Goal: Find specific page/section: Find specific page/section

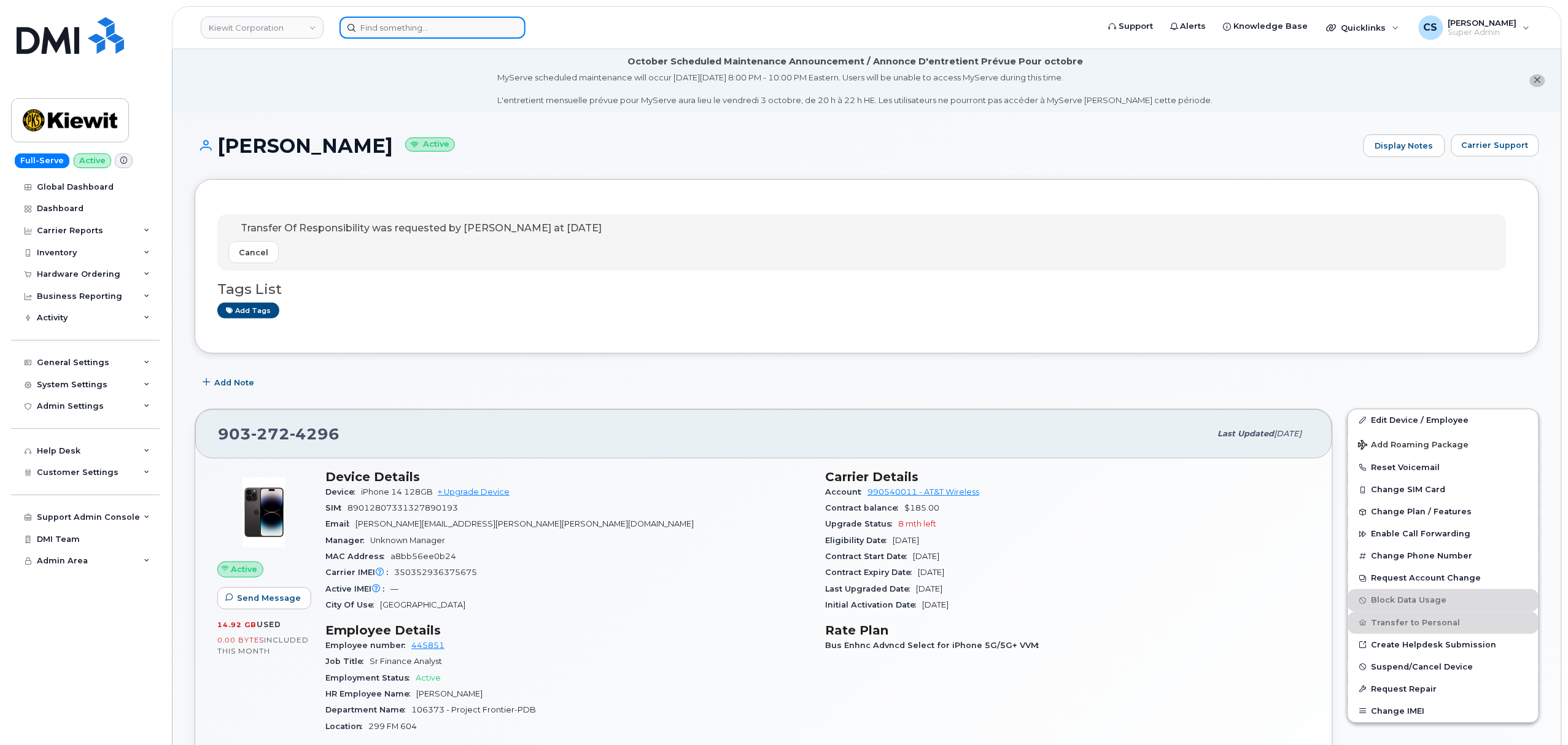
click at [400, 28] on input at bounding box center [432, 27] width 186 height 22
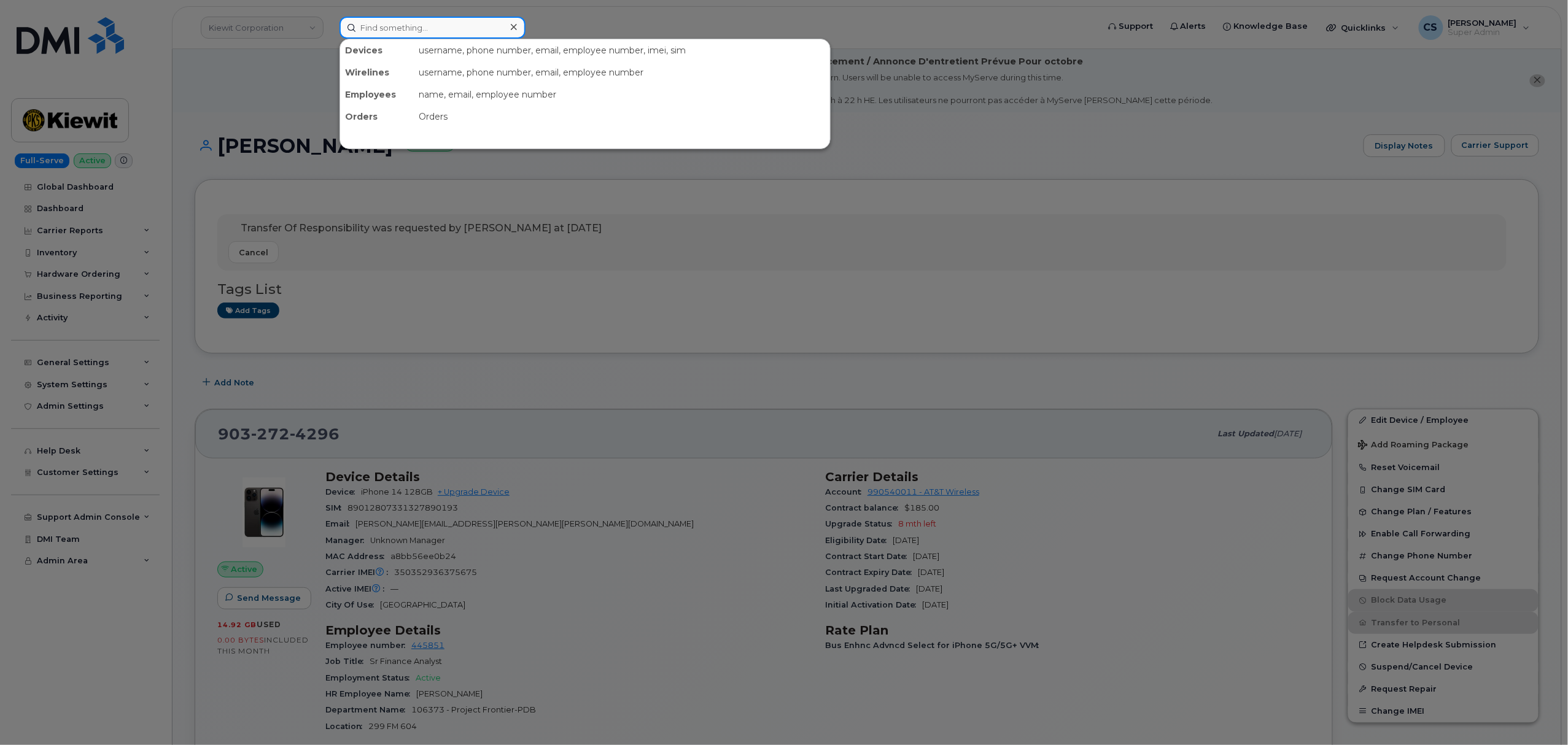
paste input "301933"
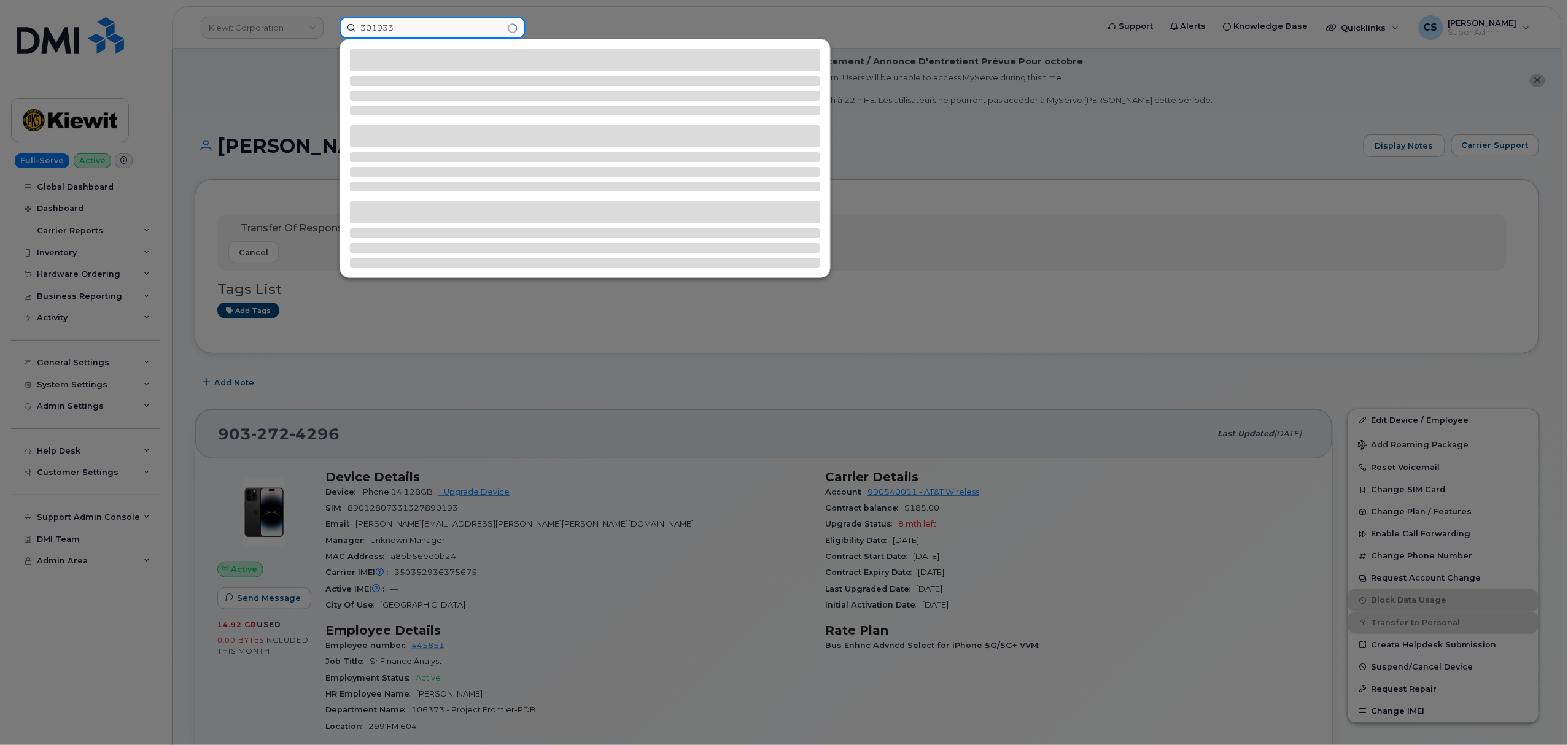
type input "301933"
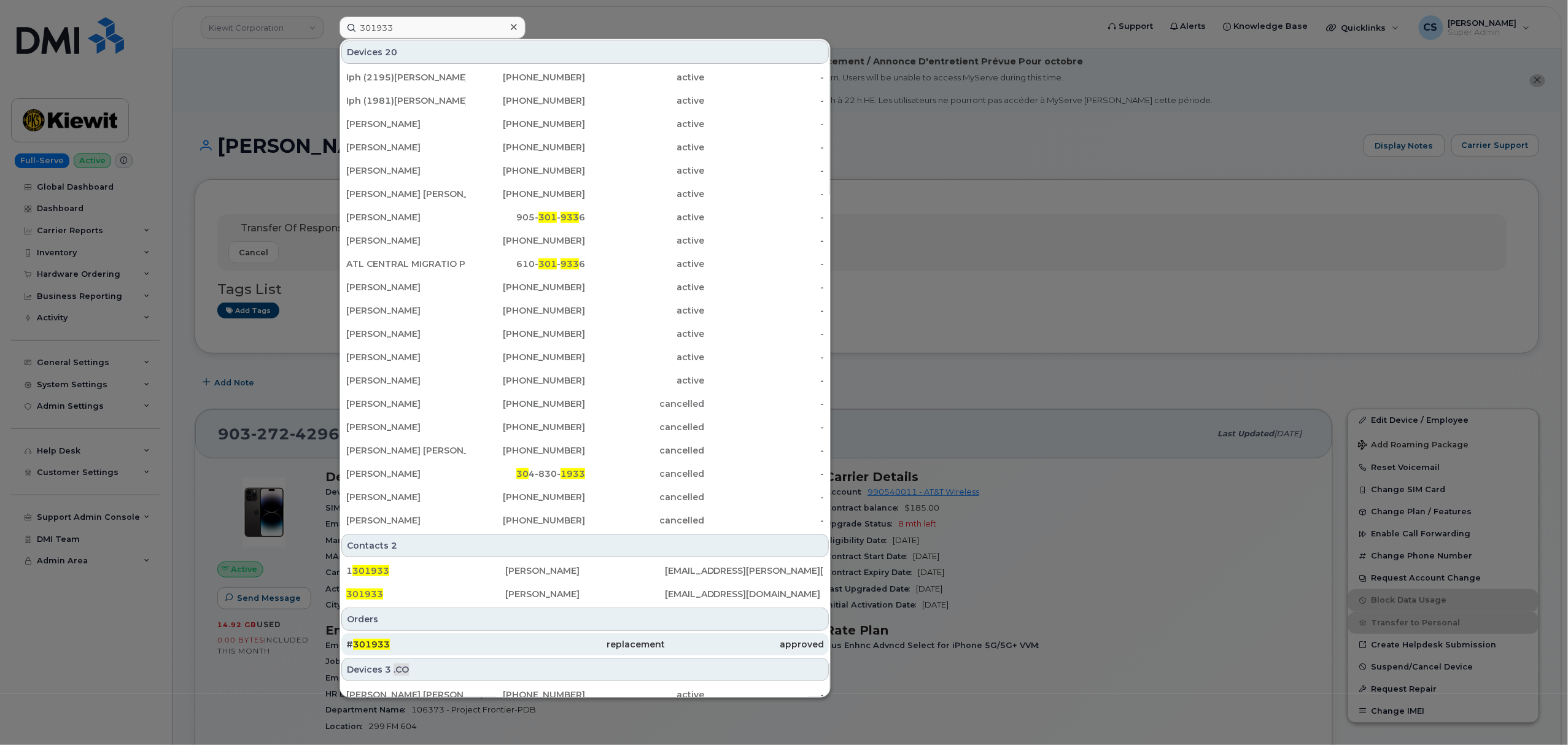
click at [365, 643] on span "301933" at bounding box center [371, 644] width 37 height 11
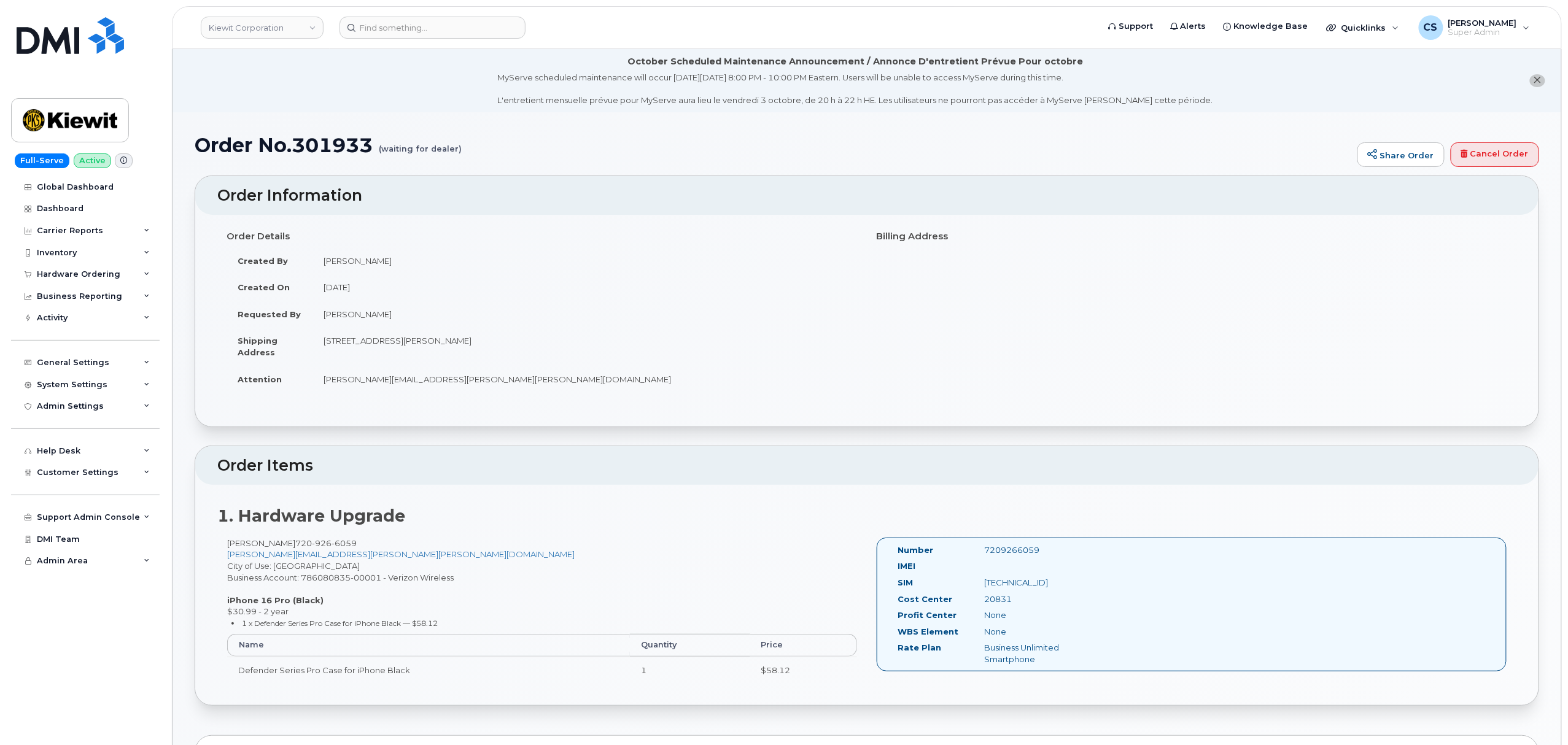
click at [1009, 548] on div "7209266059" at bounding box center [1036, 550] width 122 height 12
copy div "7209266059"
click at [440, 27] on input at bounding box center [432, 27] width 186 height 22
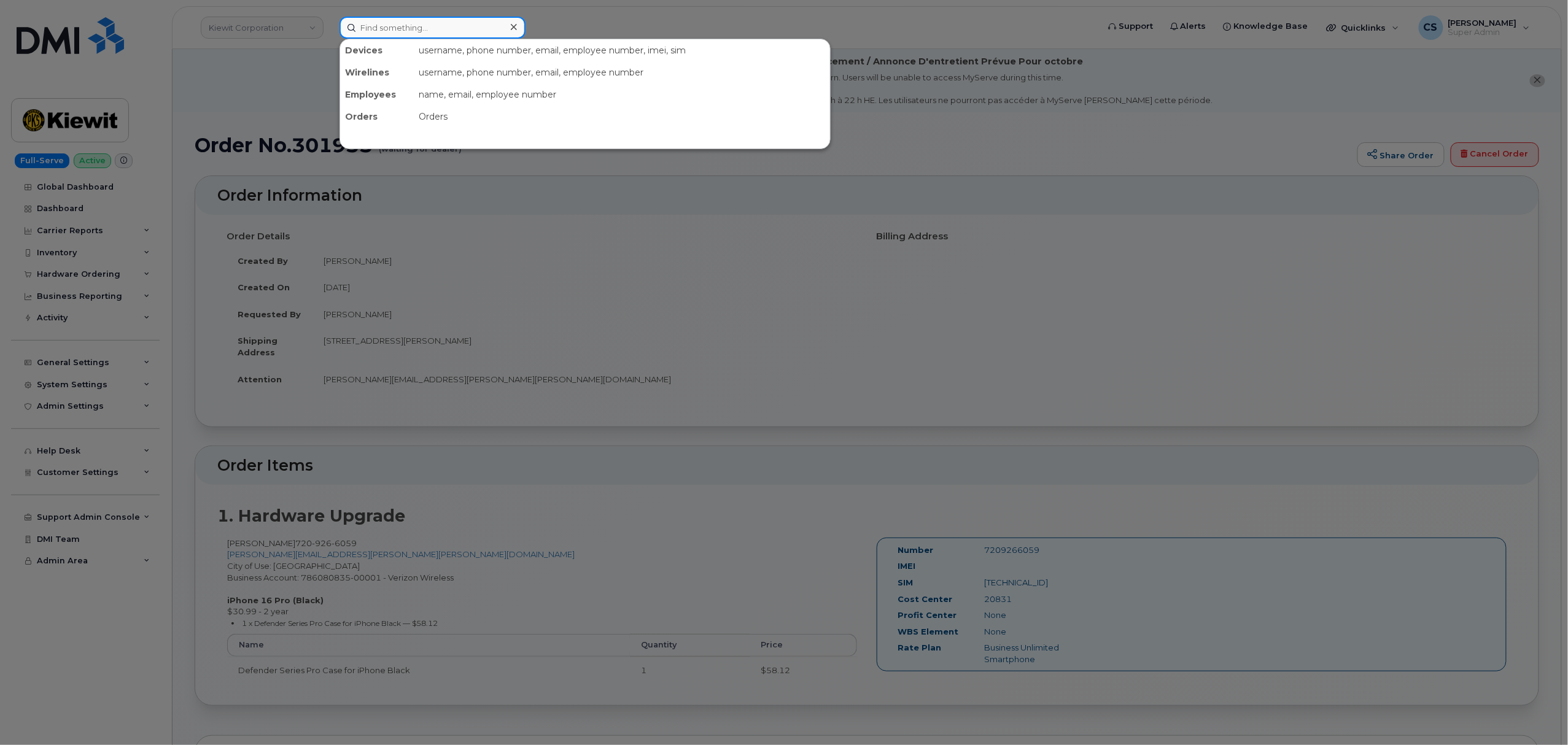
paste input "7209266059"
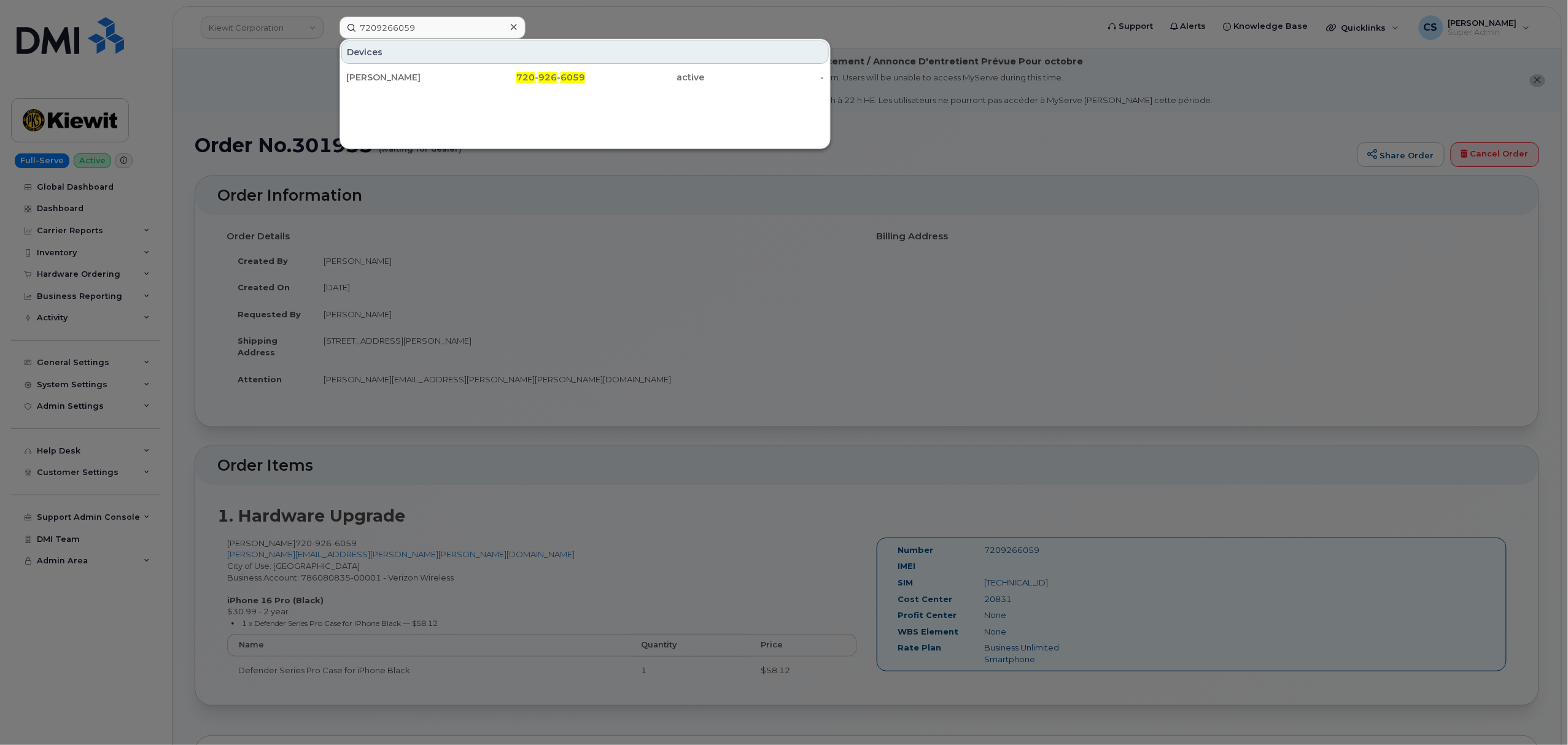
click at [446, 17] on div "7209266059 Devices SCOTT REDDITT 720 - 926 - 6059 active -" at bounding box center [715, 27] width 769 height 22
click at [428, 32] on input "7209266059" at bounding box center [432, 27] width 186 height 22
click at [429, 33] on input "7209266059" at bounding box center [432, 27] width 186 height 22
paste input "301933"
type input "301933"
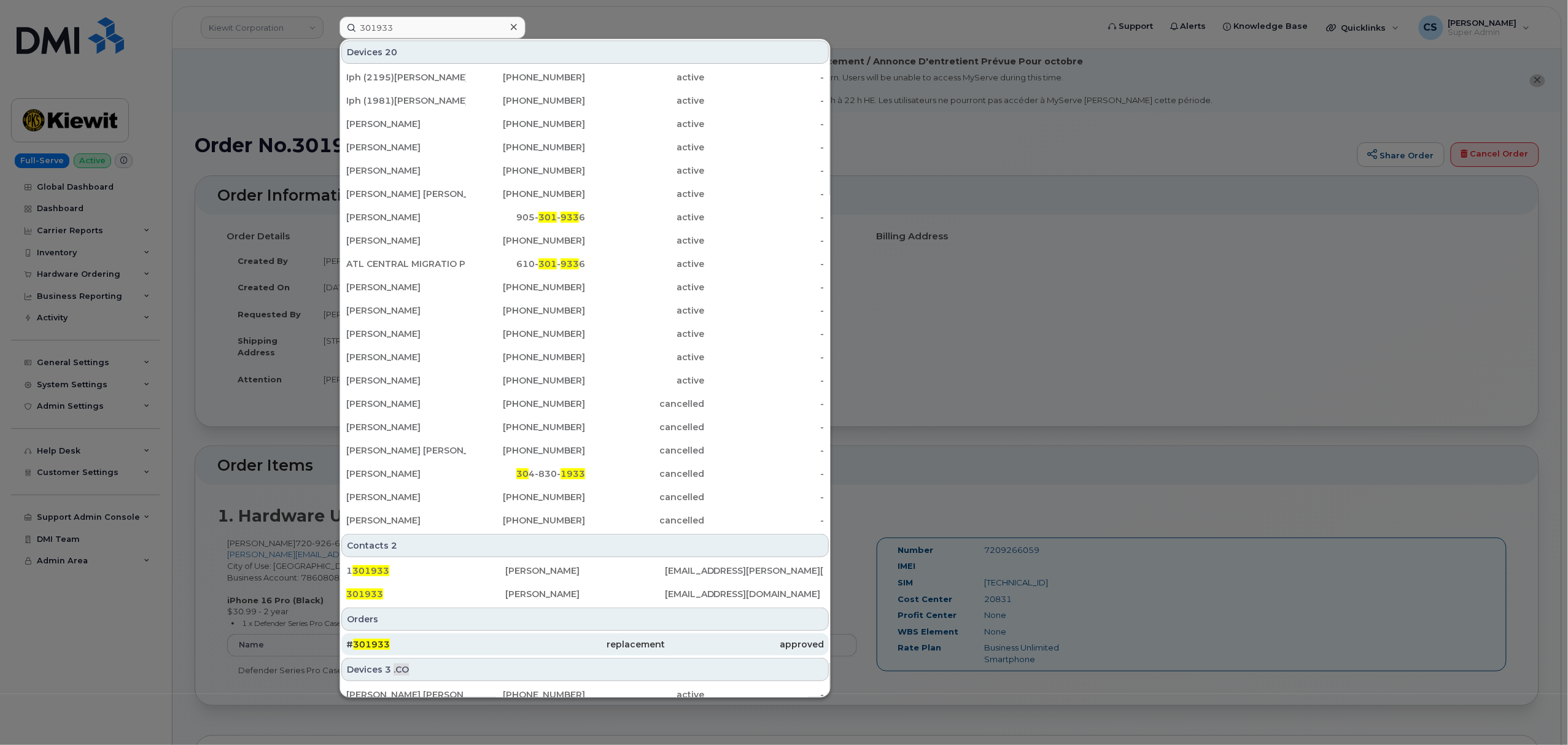
click at [369, 641] on span "301933" at bounding box center [371, 644] width 37 height 11
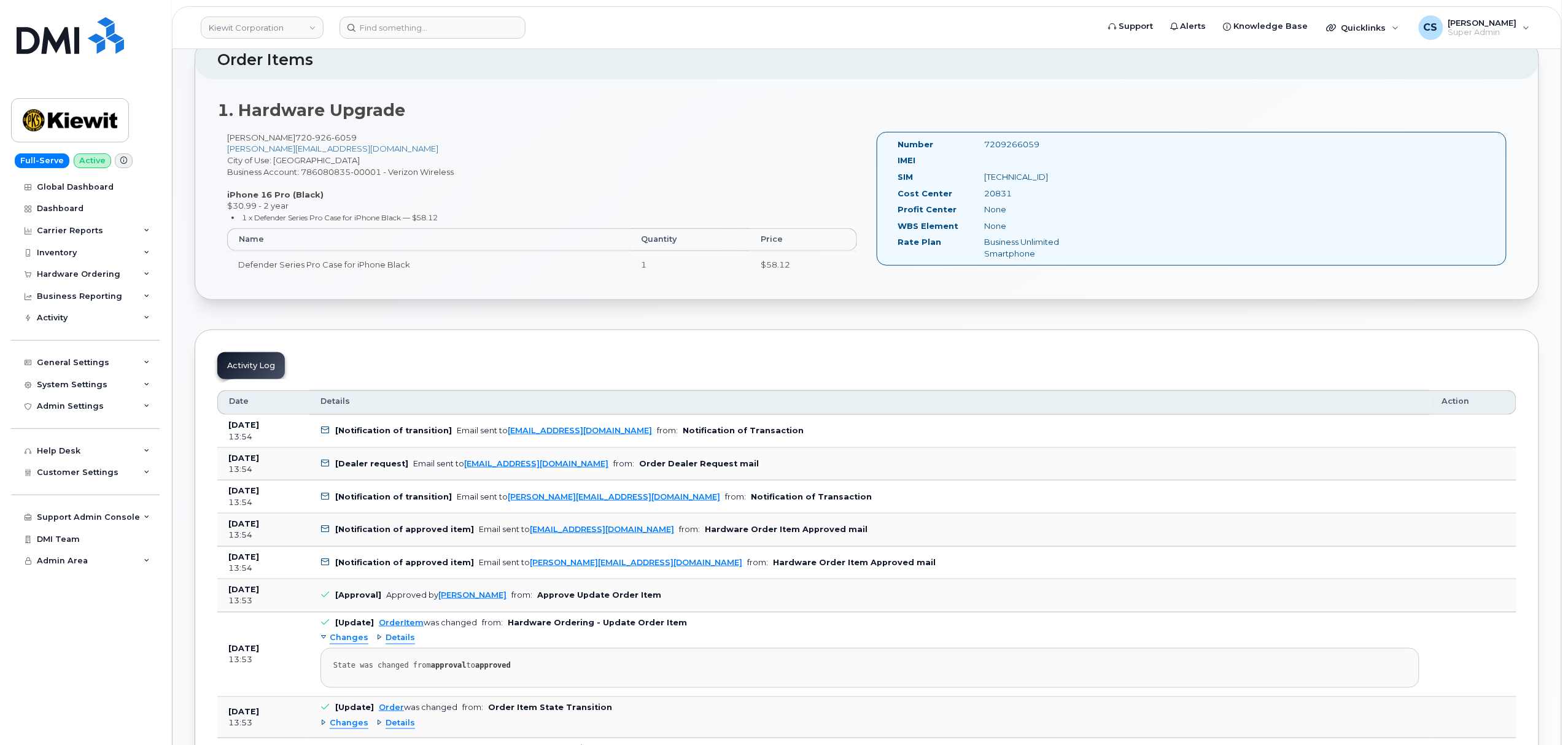
scroll to position [408, 0]
click at [1010, 142] on div "7209266059" at bounding box center [1036, 141] width 122 height 12
copy div "7209266059"
click at [1015, 143] on div "7209266059" at bounding box center [1036, 141] width 122 height 12
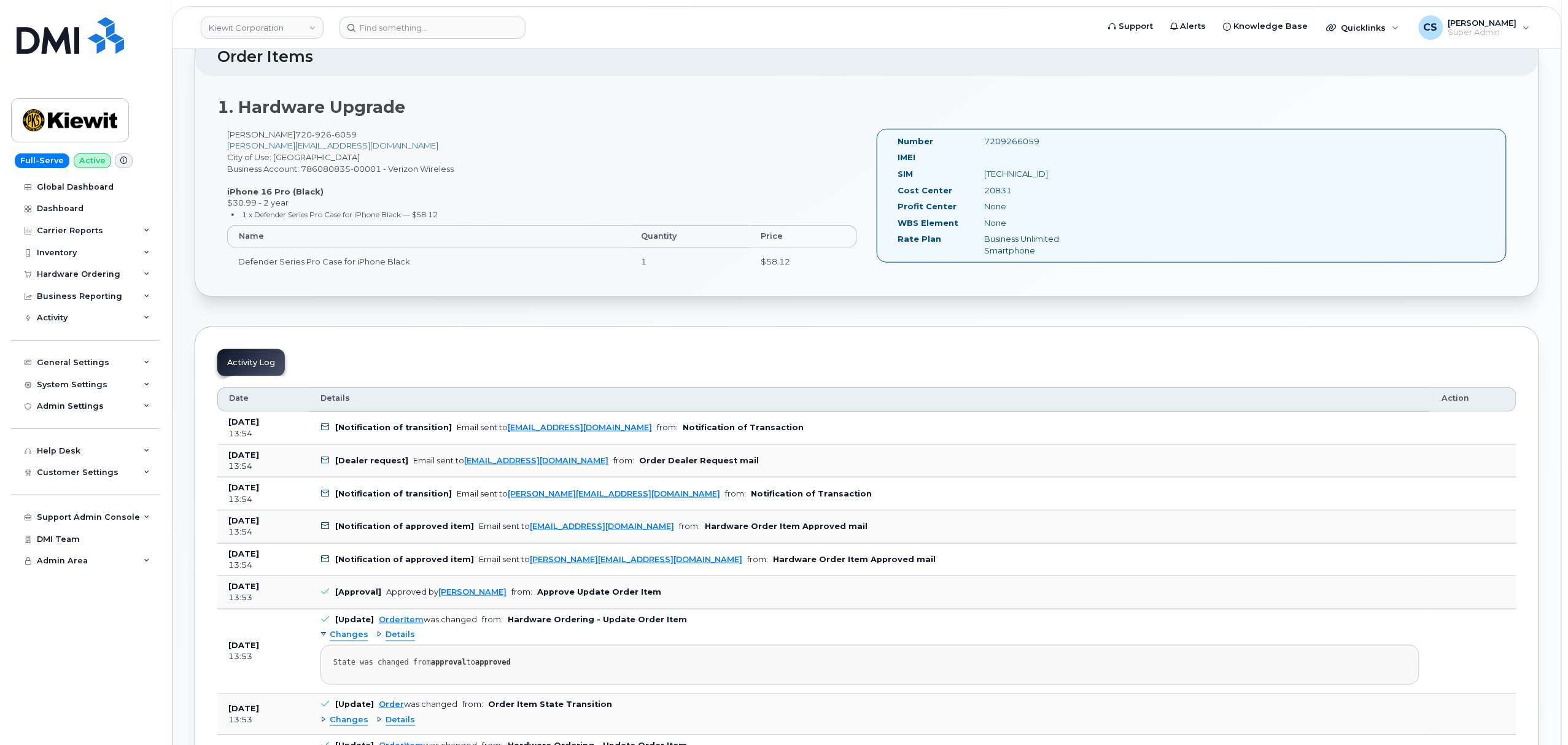
click at [1015, 143] on div "7209266059" at bounding box center [1036, 141] width 122 height 12
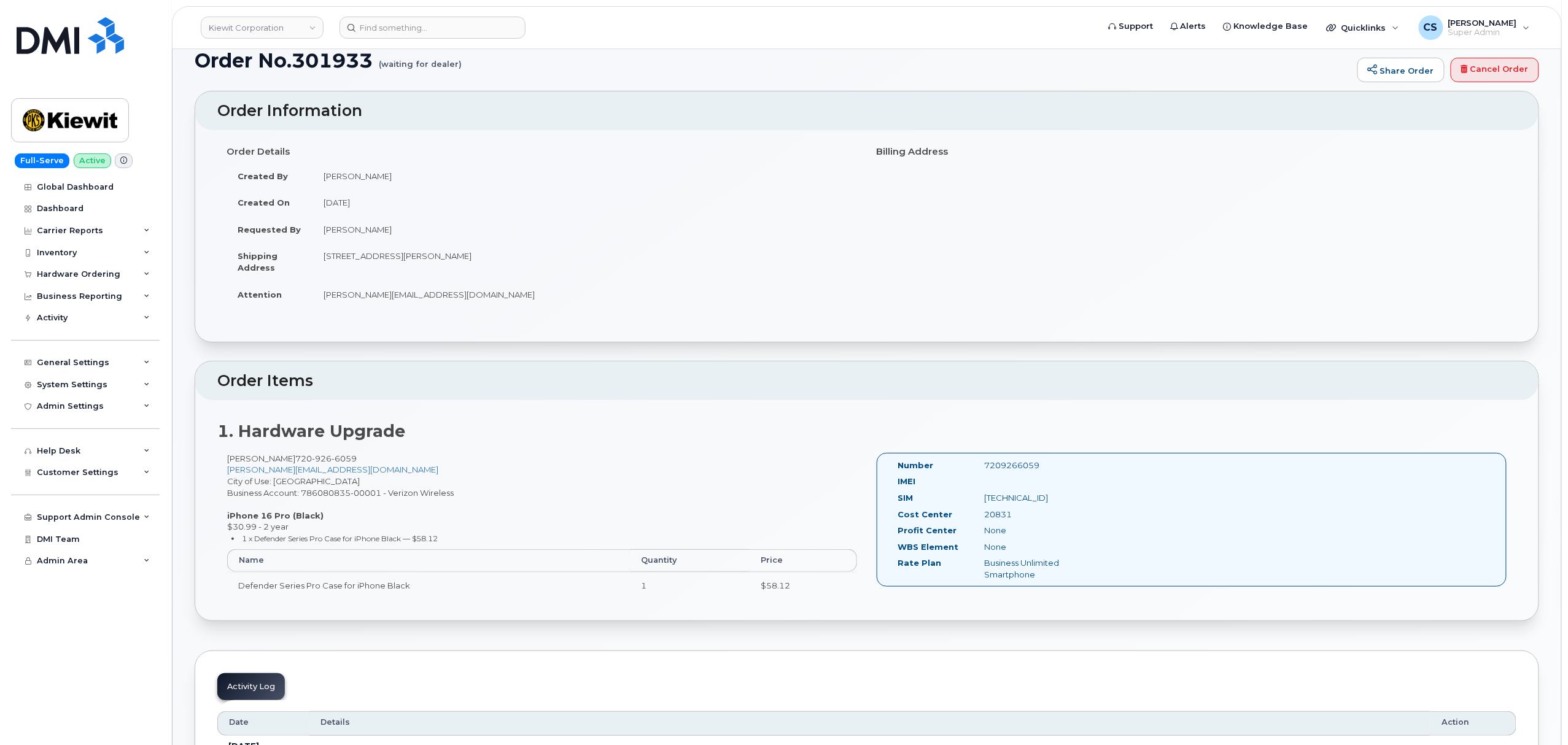
scroll to position [0, 0]
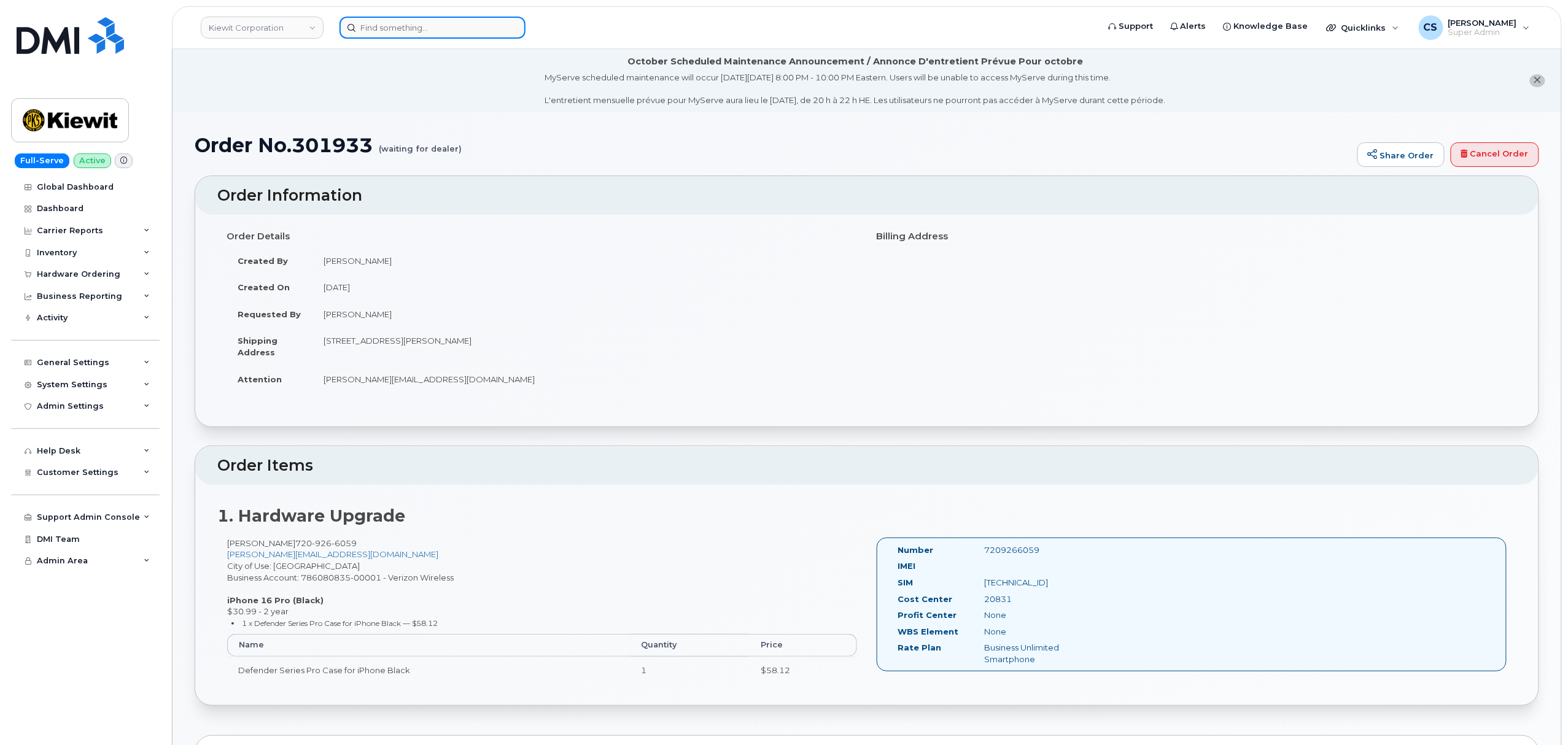
click at [380, 31] on input at bounding box center [432, 27] width 186 height 22
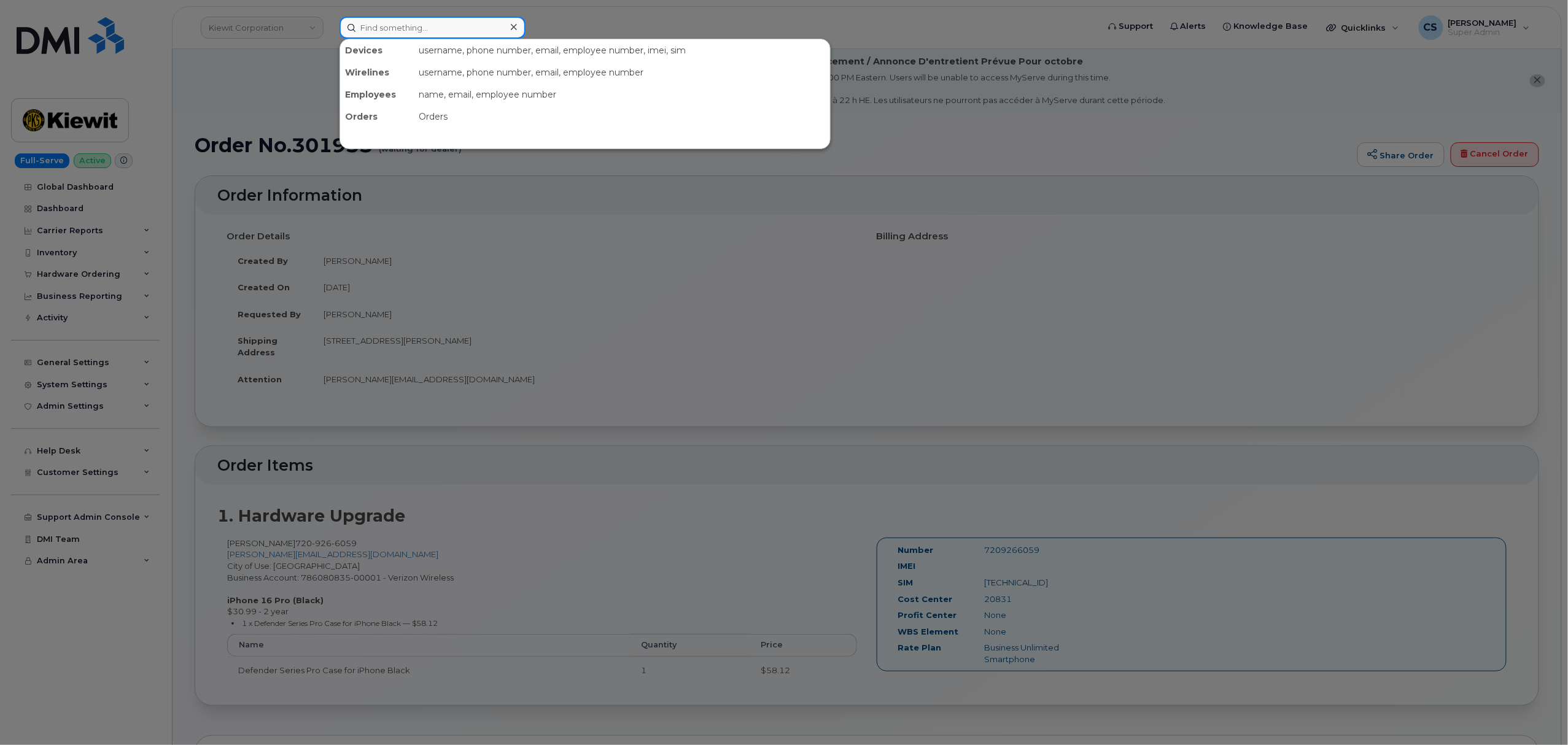
paste input "301149"
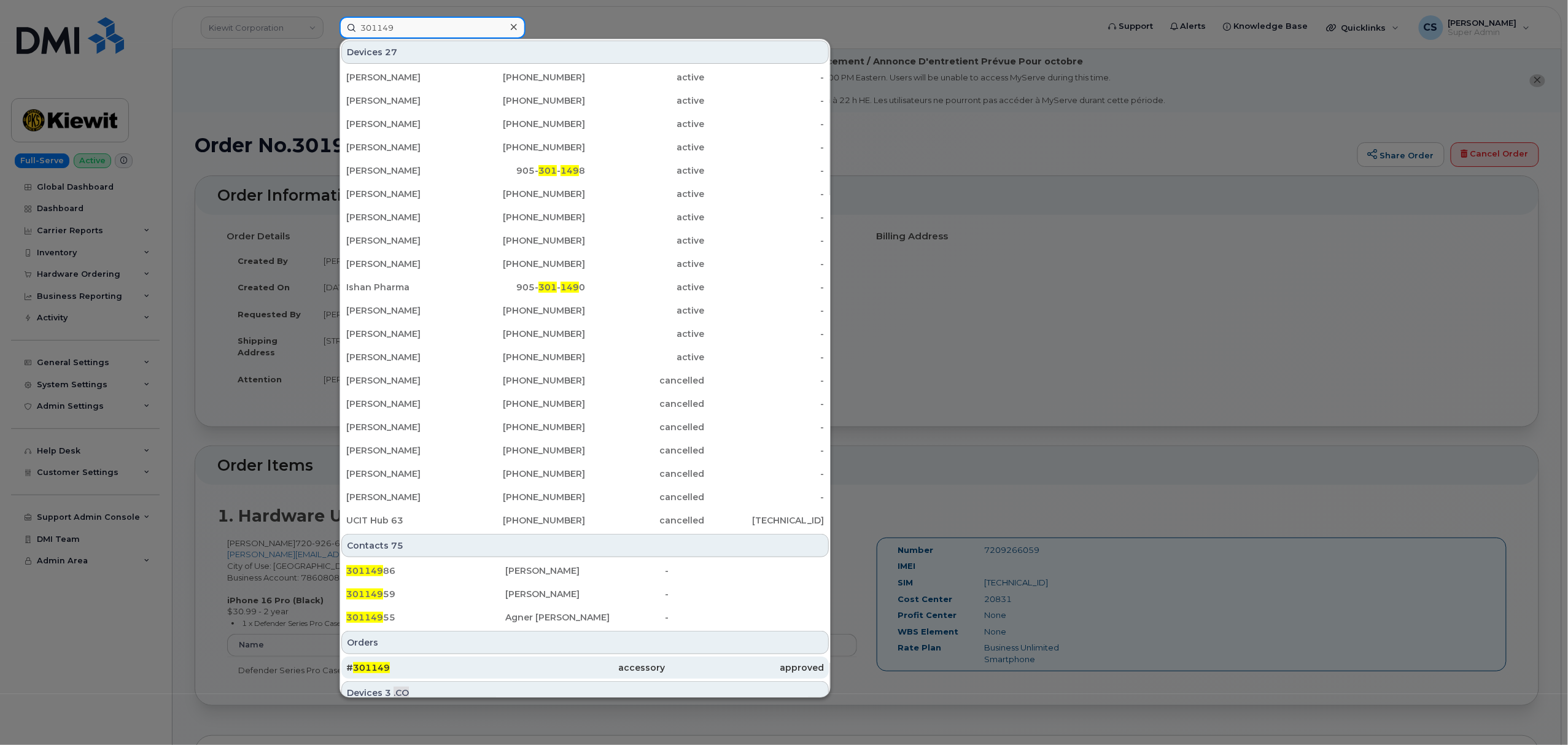
type input "301149"
click at [371, 670] on span "301149" at bounding box center [371, 667] width 37 height 11
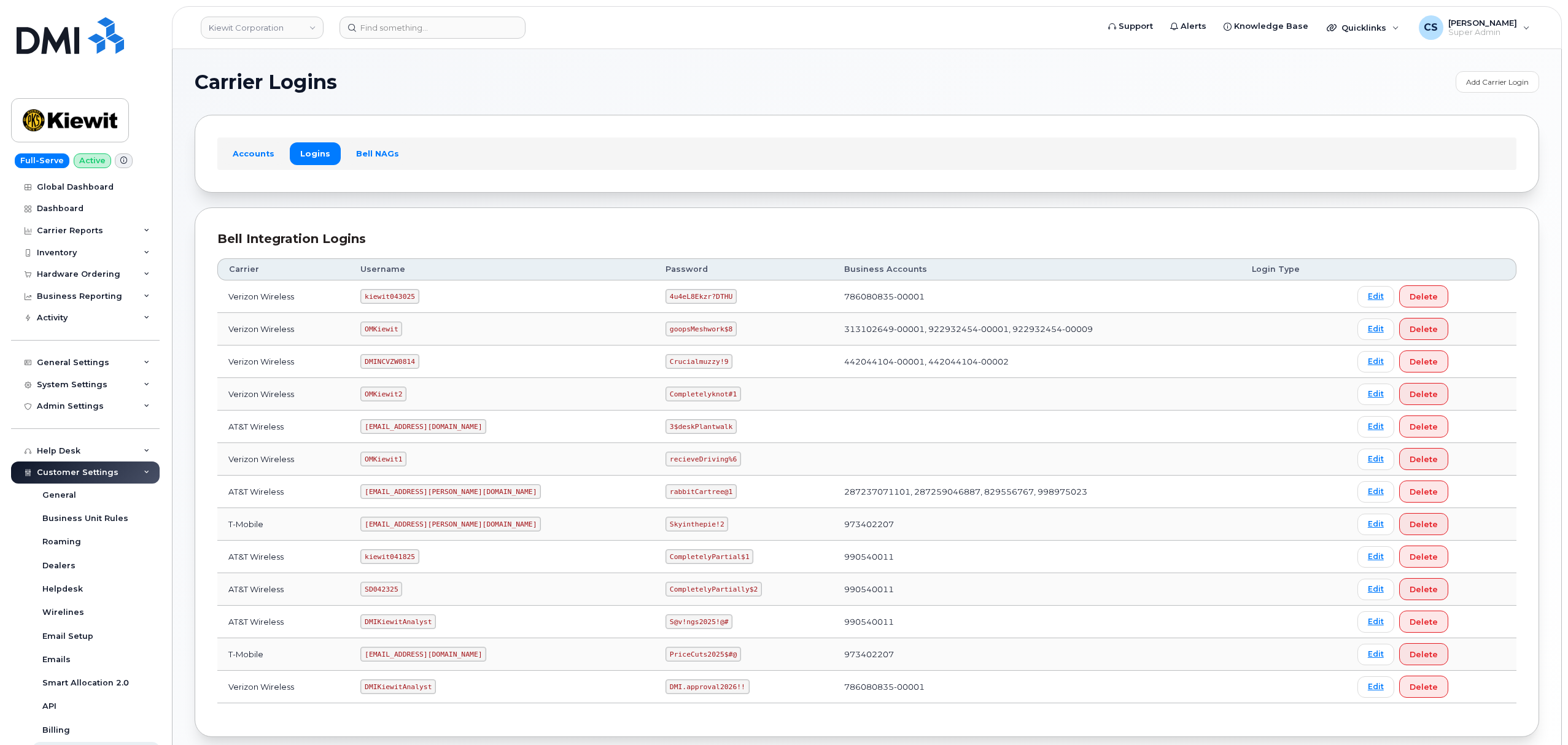
scroll to position [68, 0]
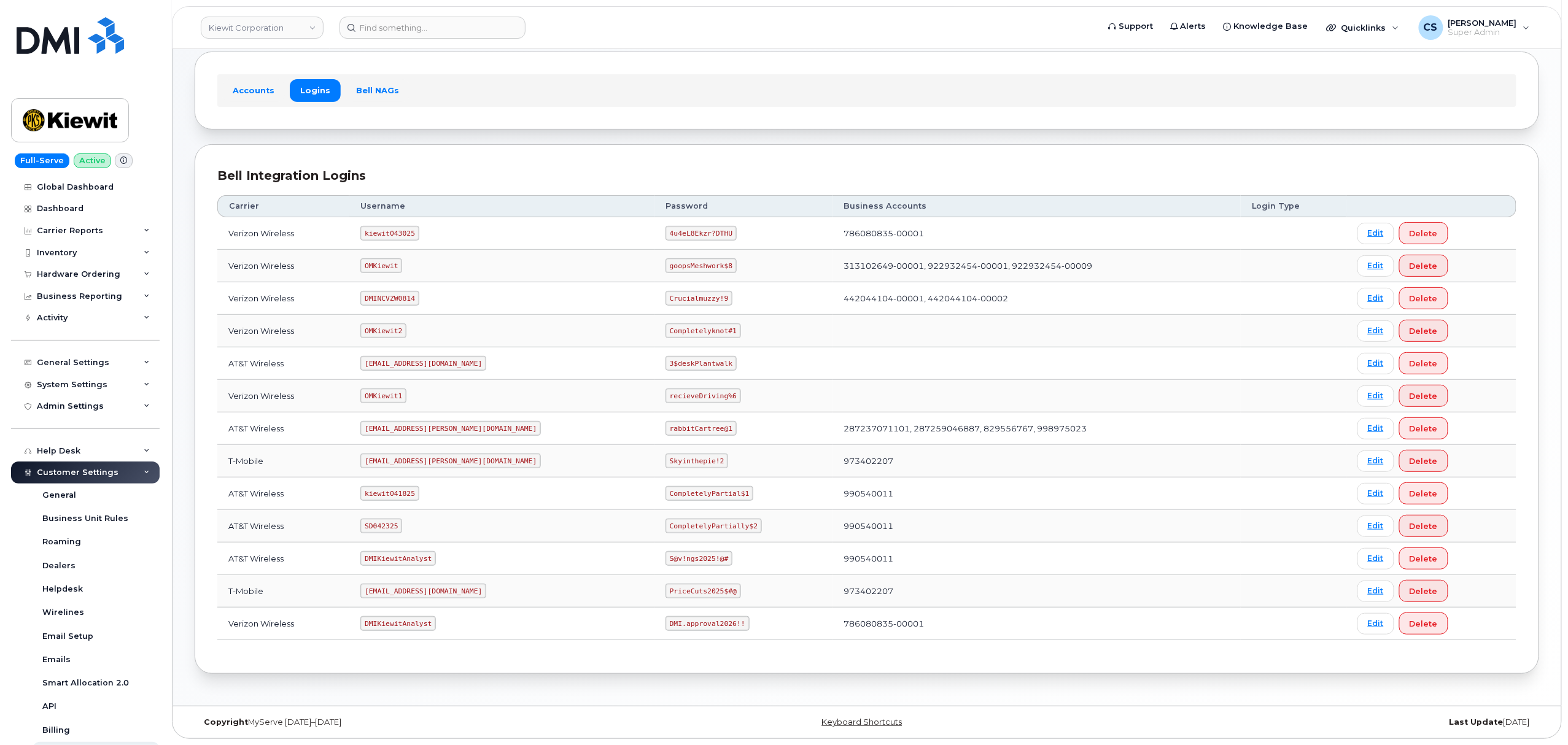
click at [408, 230] on code "kiewit043025" at bounding box center [390, 233] width 58 height 15
copy code "kiewit043025"
click at [666, 227] on code "4u4eL8Ekzr?DTHU" at bounding box center [701, 233] width 71 height 15
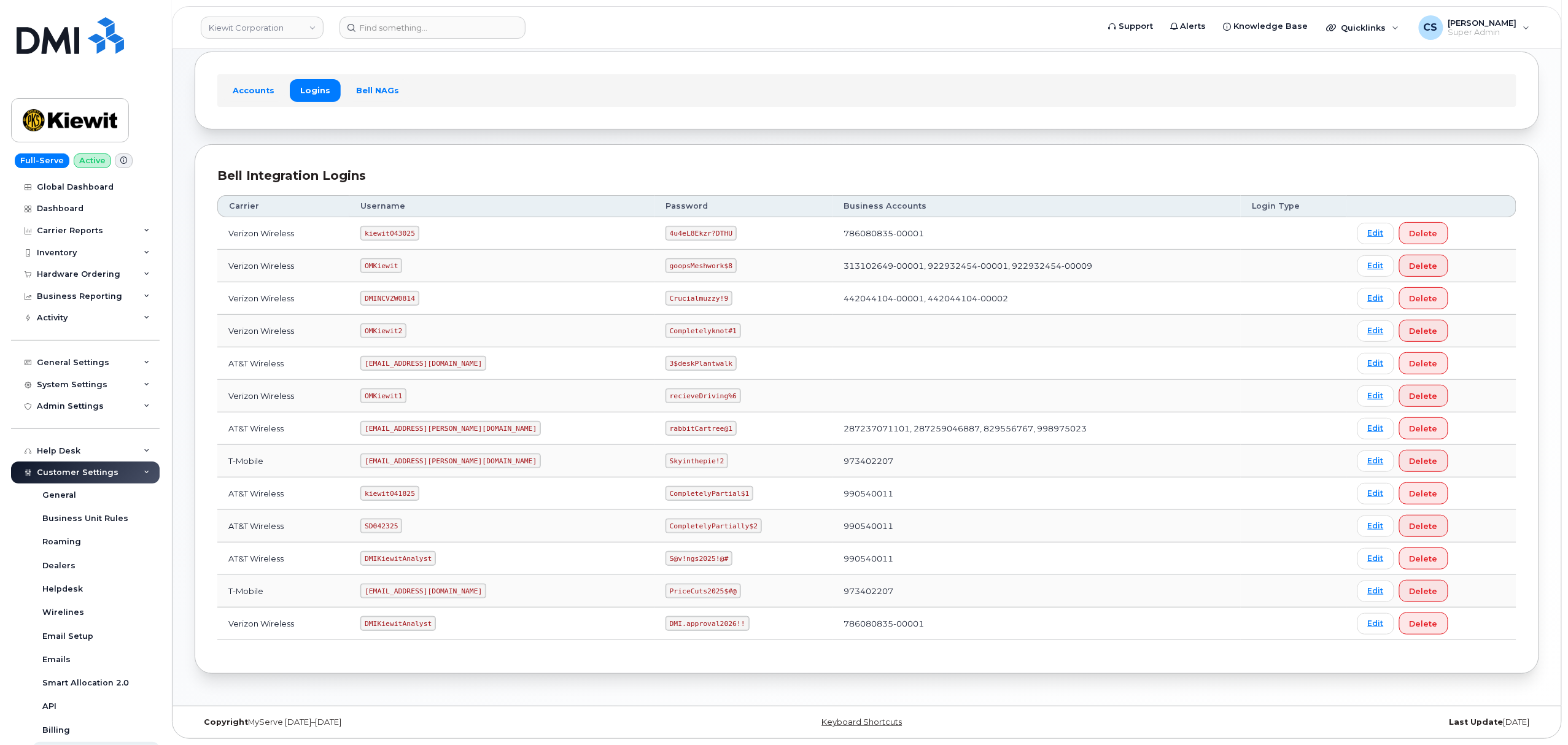
click at [666, 227] on code "4u4eL8Ekzr?DTHU" at bounding box center [701, 233] width 71 height 15
click at [666, 228] on code "4u4eL8Ekzr?DTHU" at bounding box center [701, 233] width 71 height 15
copy code "4u4eL8Ekzr?DTHU"
click at [397, 227] on code "kiewit043025" at bounding box center [390, 233] width 58 height 15
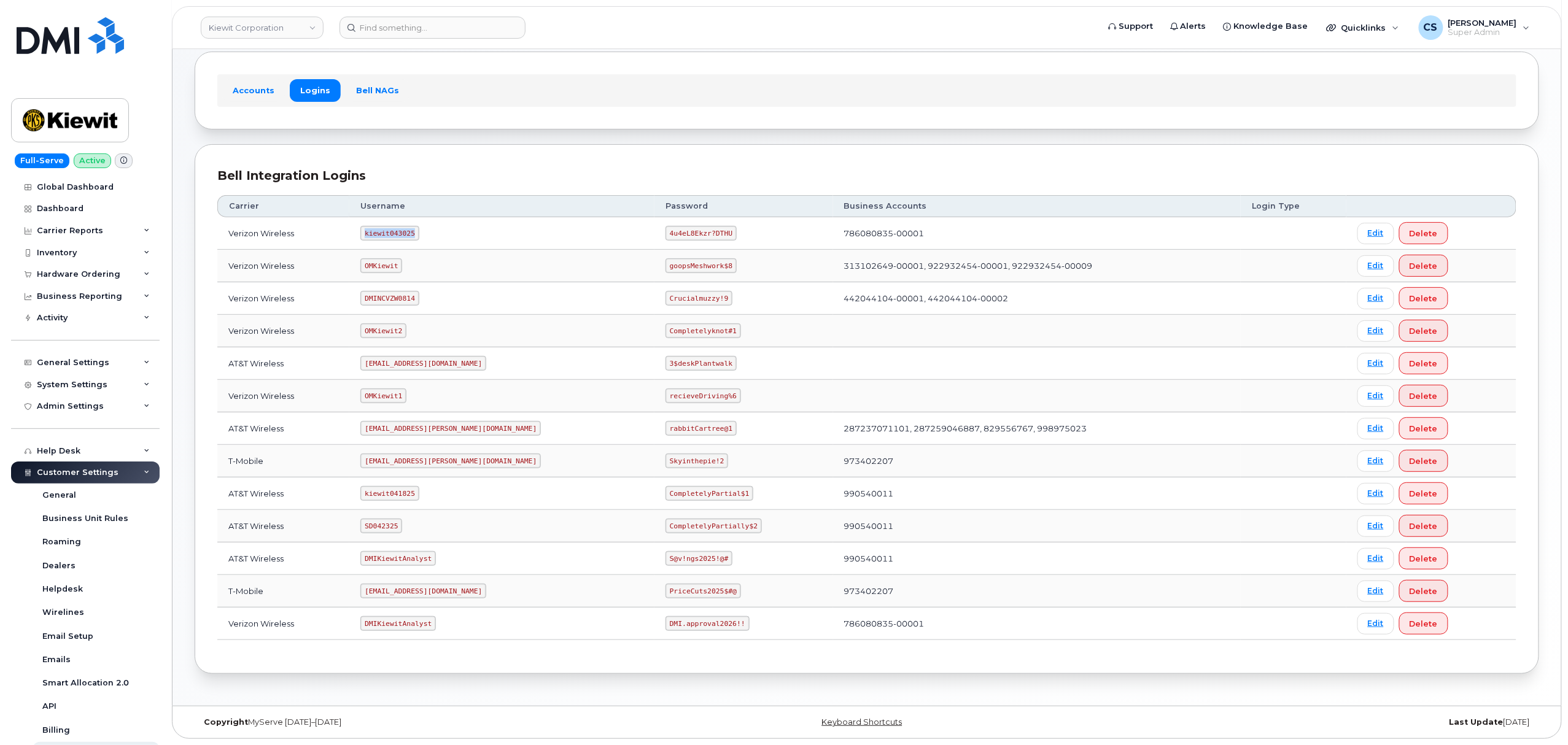
click at [396, 227] on code "kiewit043025" at bounding box center [390, 233] width 58 height 15
copy code "kiewit043025"
drag, startPoint x: 671, startPoint y: 229, endPoint x: 602, endPoint y: 229, distance: 69.0
click at [655, 229] on td "4u4eL8Ekzr?DTHU" at bounding box center [744, 234] width 178 height 33
copy code "4u4eL8Ekzr?DTHU"
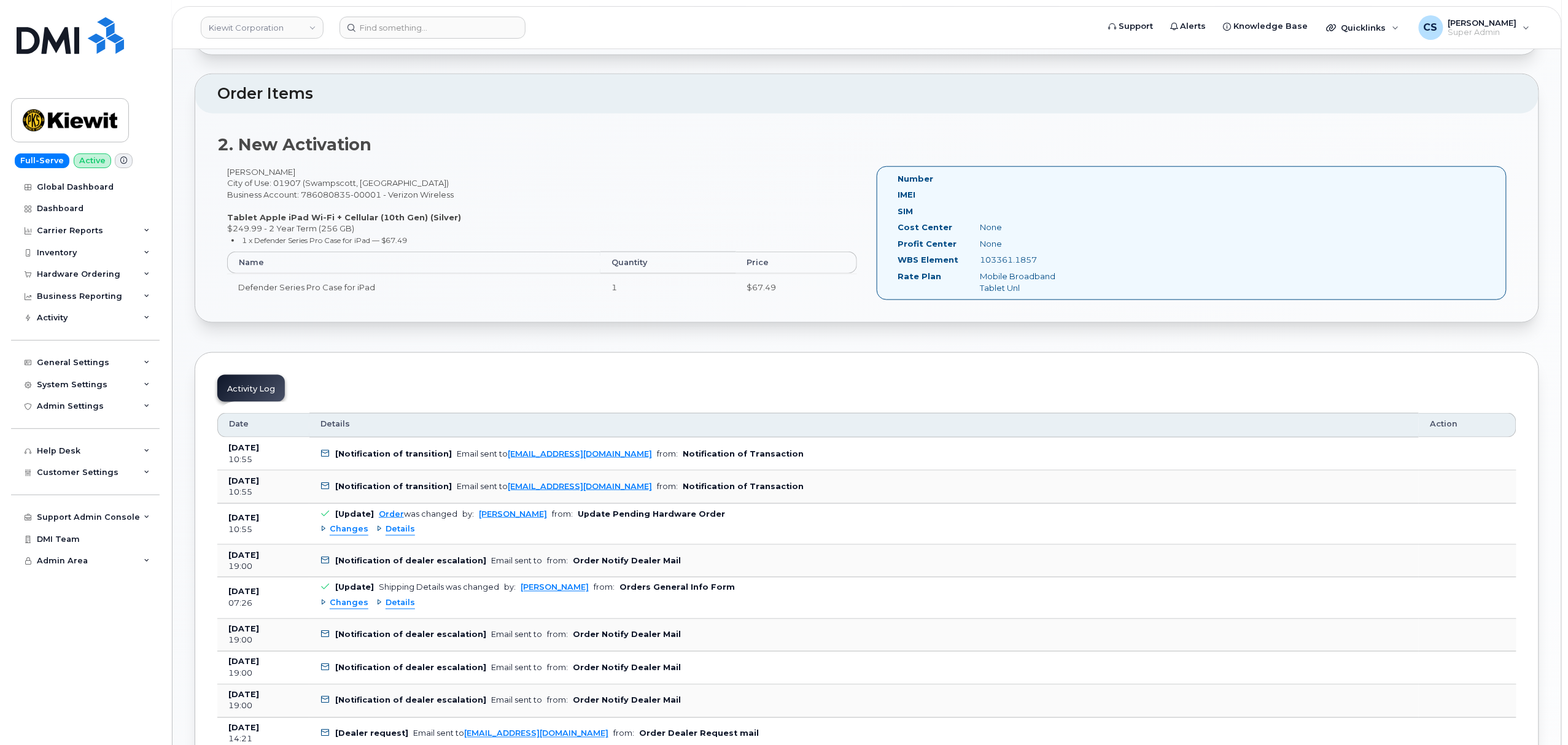
scroll to position [408, 0]
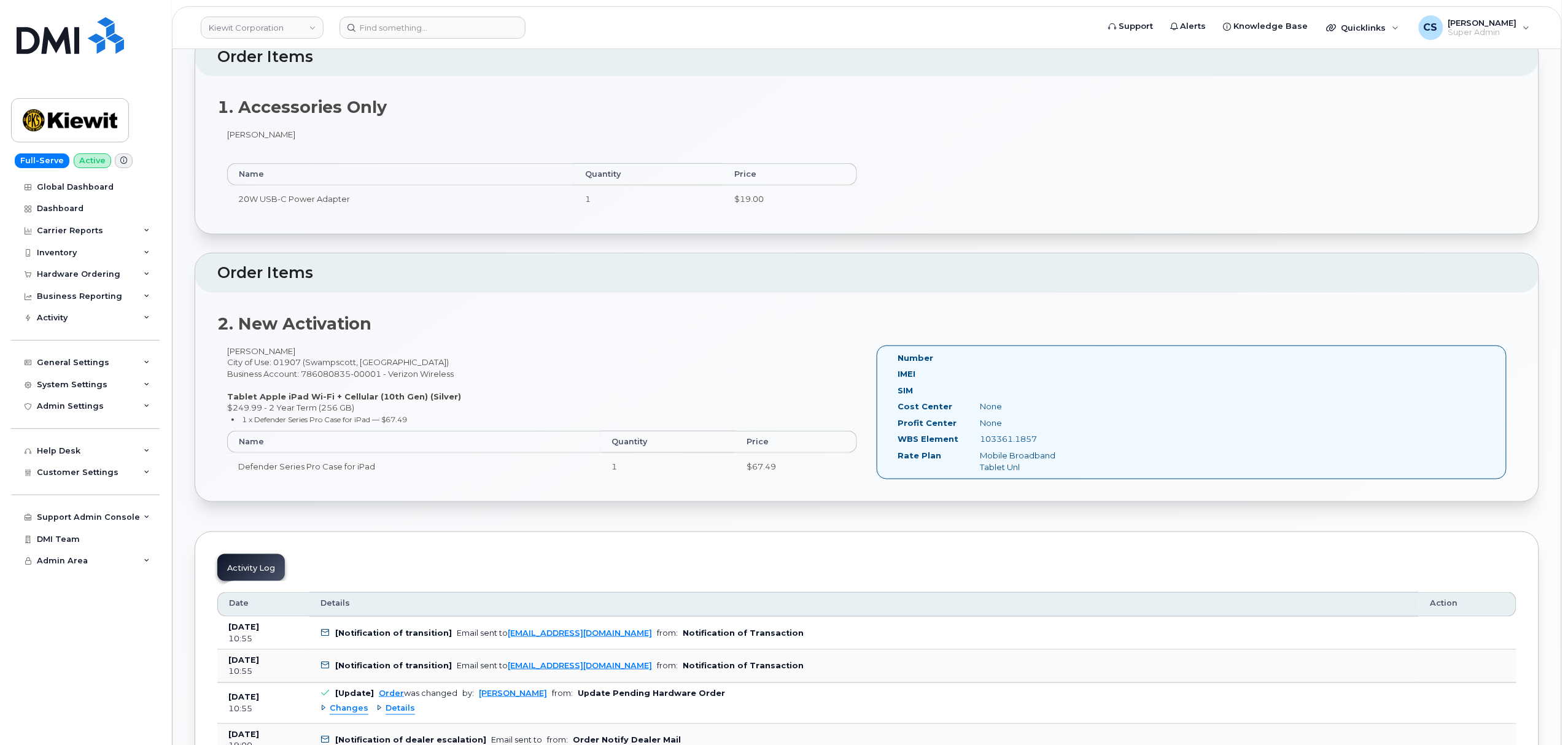
click at [1002, 443] on div "103361.1857" at bounding box center [1028, 439] width 116 height 12
copy div "103361.1857"
